Goal: Task Accomplishment & Management: Manage account settings

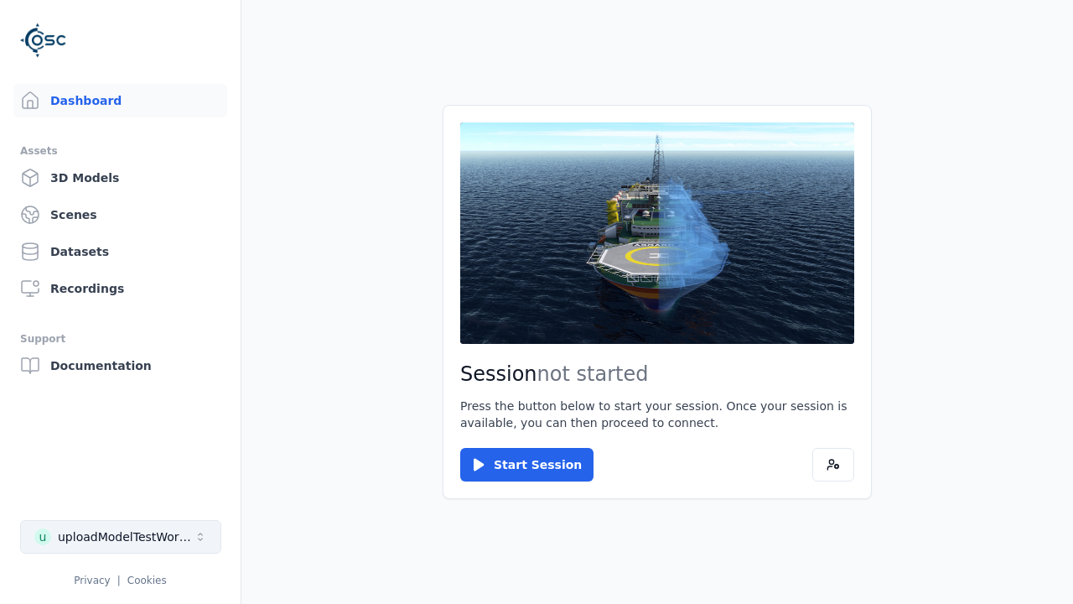
click at [121, 536] on div "uploadModelTestWorkspace" at bounding box center [126, 536] width 136 height 17
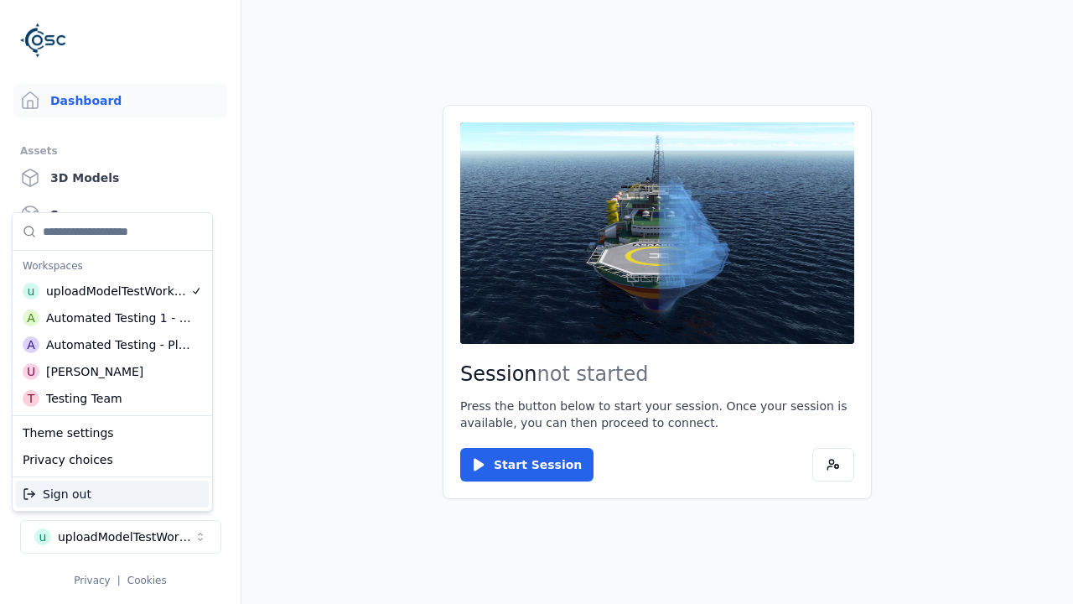
click at [112, 398] on div "Testing Team" at bounding box center [84, 398] width 76 height 17
click at [536, 302] on html "Support Dashboard Assets 3D Models Scenes Datasets Recordings Support Documenta…" at bounding box center [536, 302] width 1073 height 604
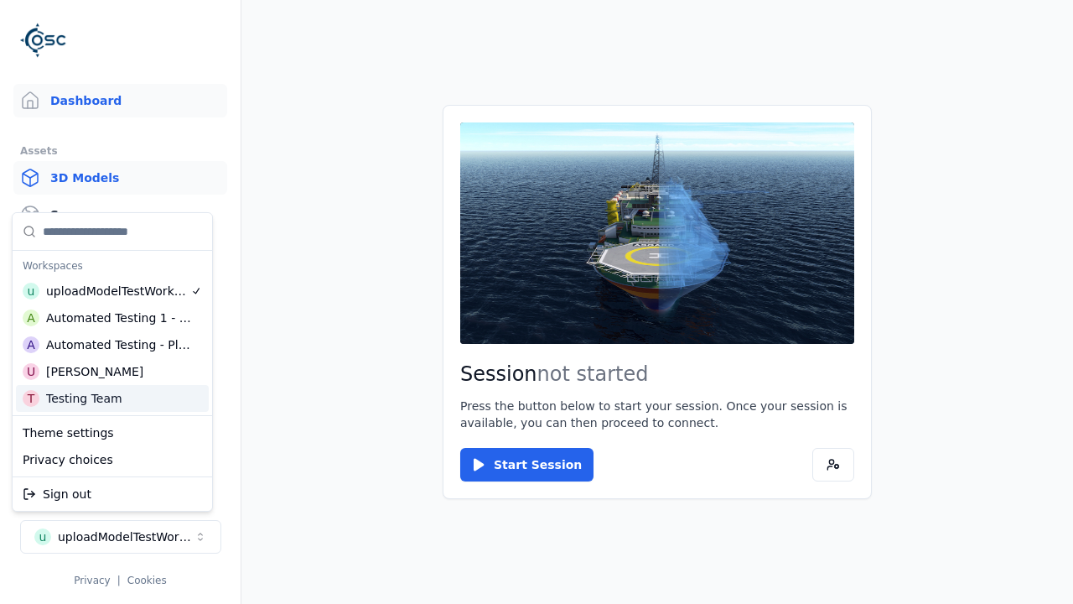
click at [120, 178] on link "3D Models" at bounding box center [120, 178] width 214 height 34
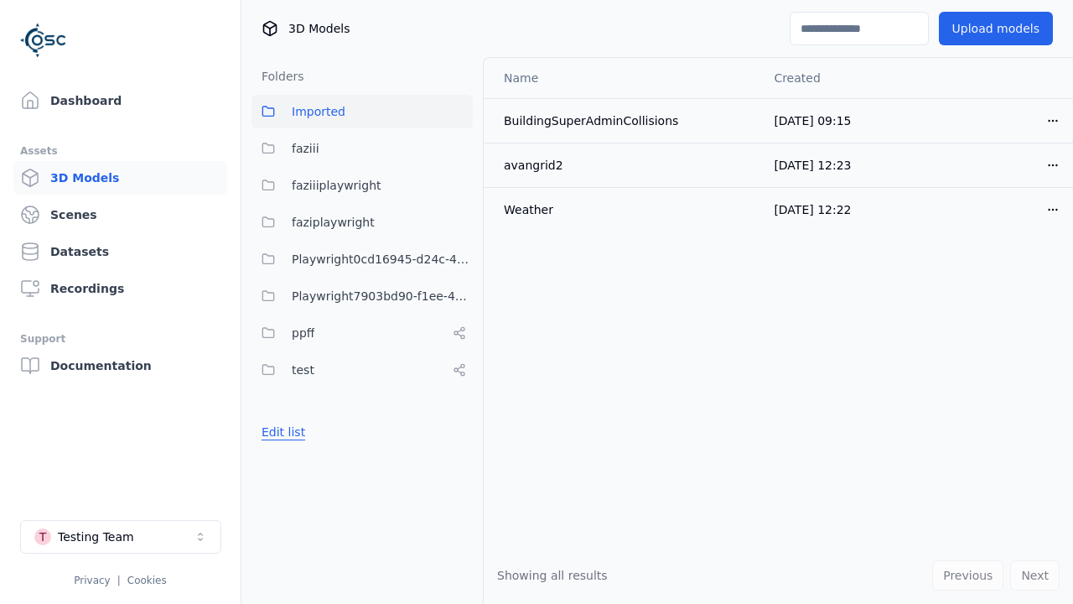
click at [283, 432] on button "Edit list" at bounding box center [283, 432] width 64 height 30
click at [299, 432] on link "Create folder" at bounding box center [300, 431] width 77 height 17
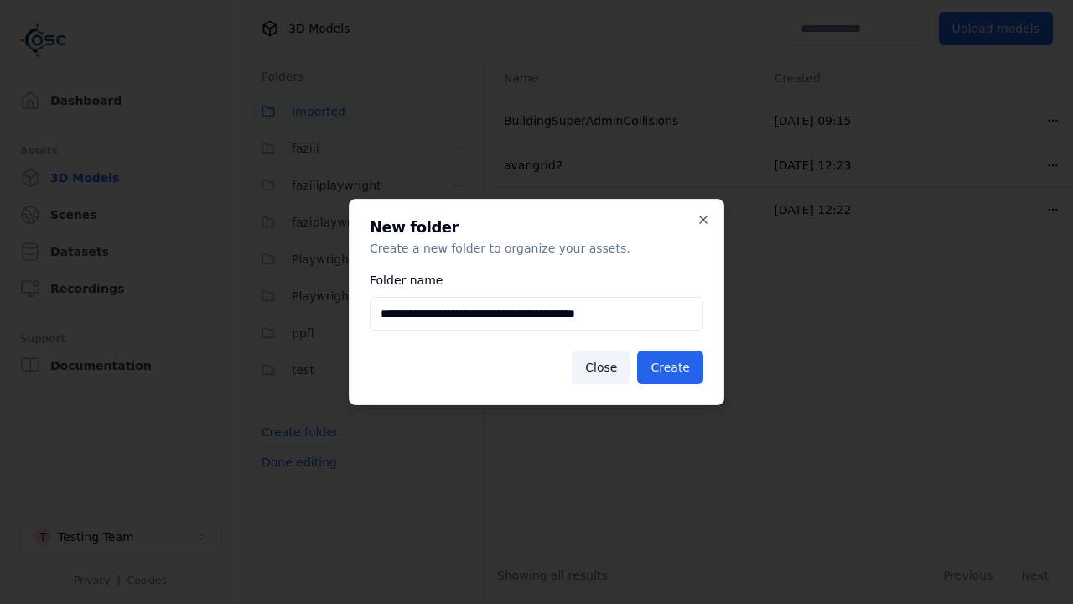
scroll to position [0, 3]
type input "**********"
click at [670, 367] on button "Create" at bounding box center [670, 367] width 66 height 34
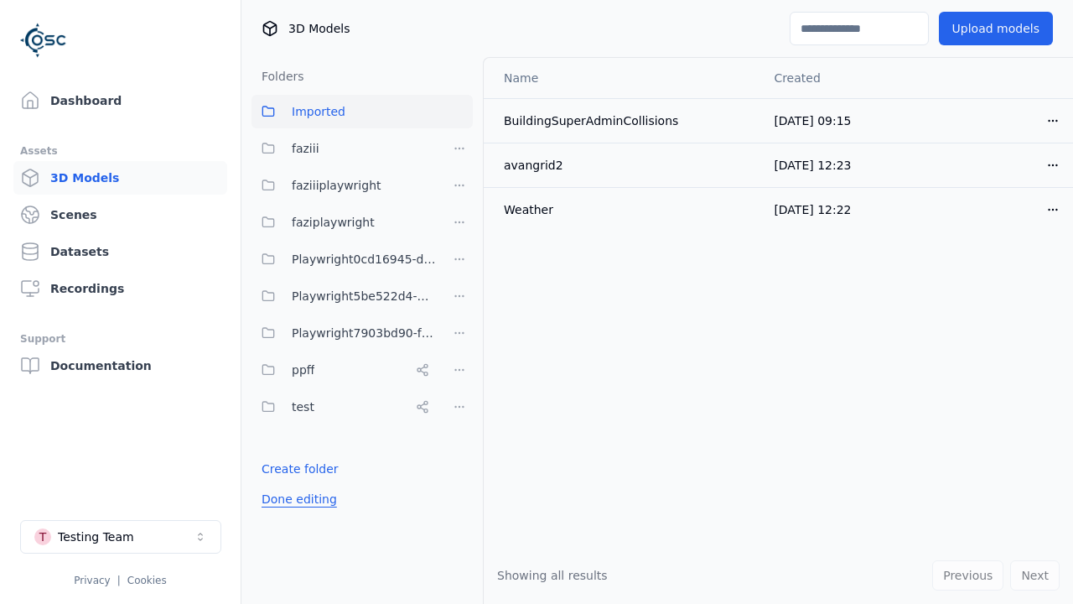
click at [298, 499] on button "Done editing" at bounding box center [299, 499] width 96 height 30
click at [283, 484] on button "Done editing" at bounding box center [299, 499] width 96 height 30
click at [459, 296] on html "Support Dashboard Assets 3D Models Scenes Datasets Recordings Support Documenta…" at bounding box center [536, 302] width 1073 height 604
click at [459, 357] on div "Rename" at bounding box center [459, 357] width 112 height 27
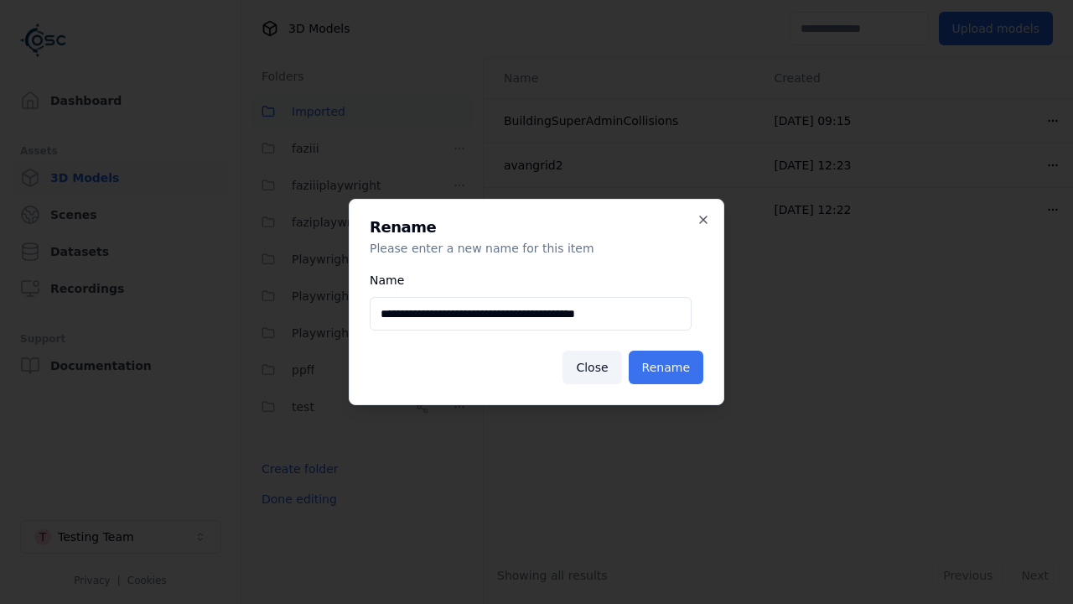
click at [531, 314] on input "**********" at bounding box center [531, 314] width 322 height 34
type input "**********"
click at [666, 367] on button "Rename" at bounding box center [666, 367] width 75 height 34
